Goal: Find specific page/section

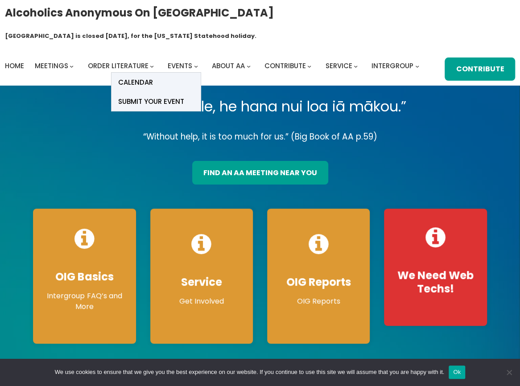
click at [187, 73] on link "Calendar" at bounding box center [156, 82] width 89 height 19
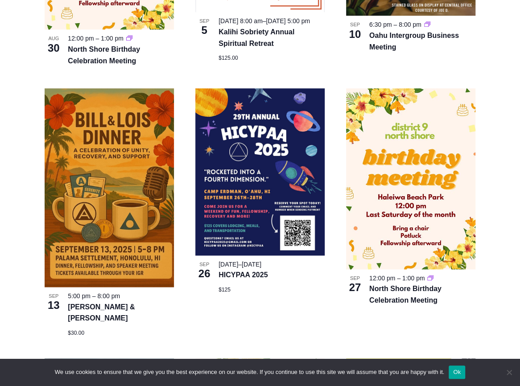
scroll to position [491, 0]
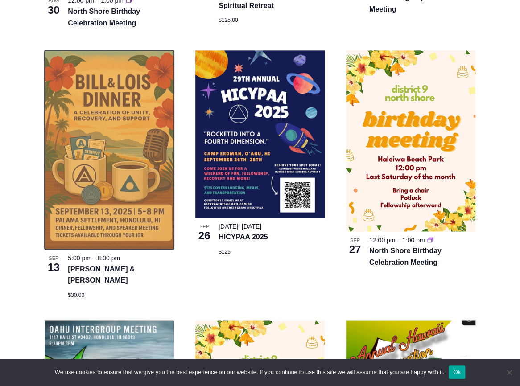
click at [111, 197] on img at bounding box center [109, 149] width 129 height 199
